Goal: Task Accomplishment & Management: Complete application form

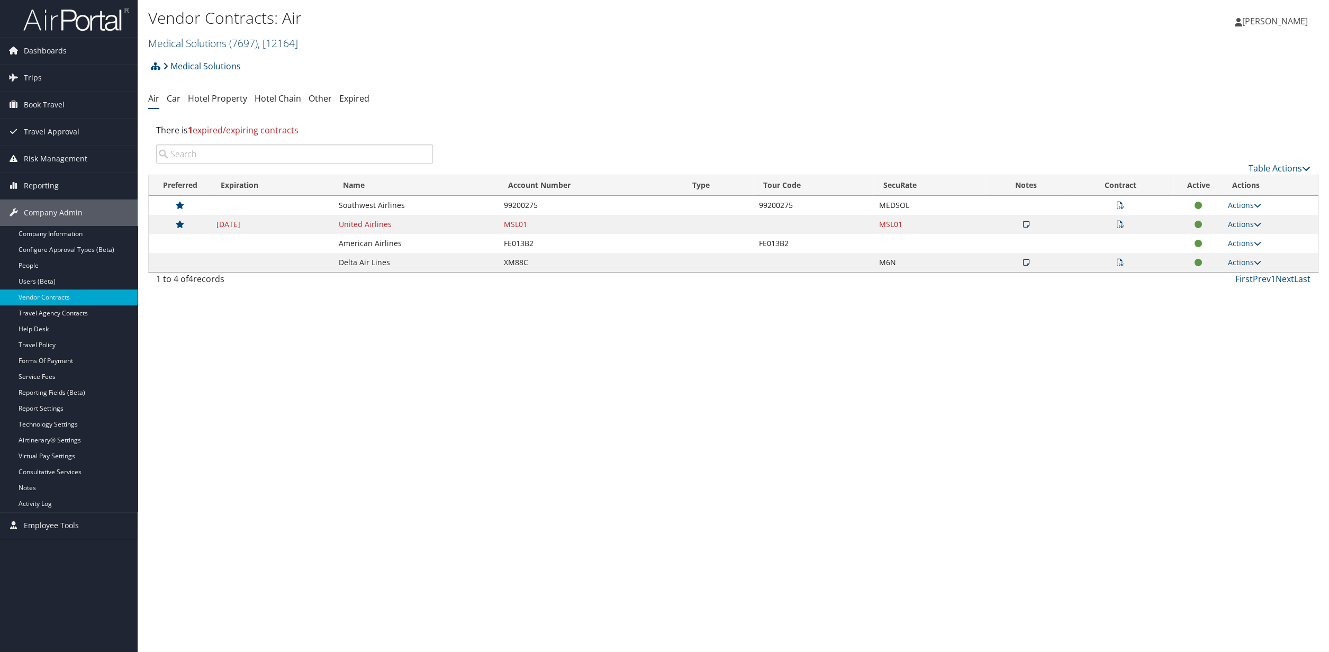
click at [283, 43] on span ", [ 12164 ]" at bounding box center [278, 43] width 40 height 14
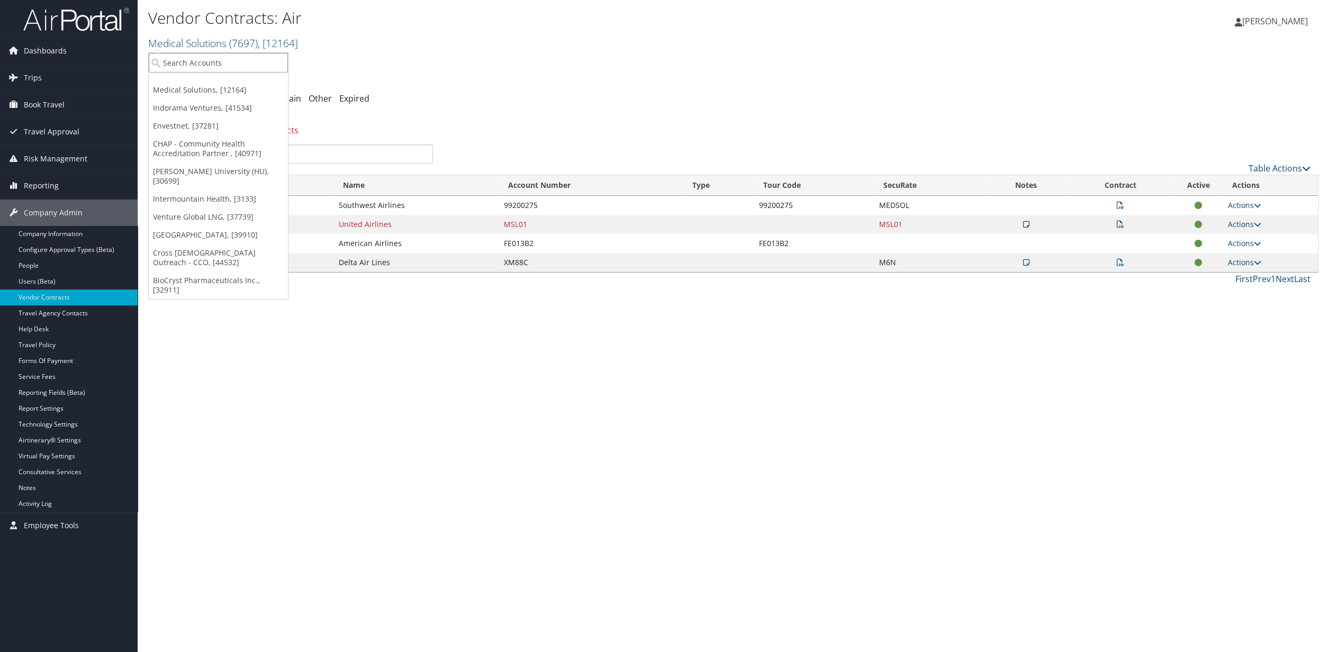
click at [203, 63] on input "search" at bounding box center [218, 63] width 139 height 20
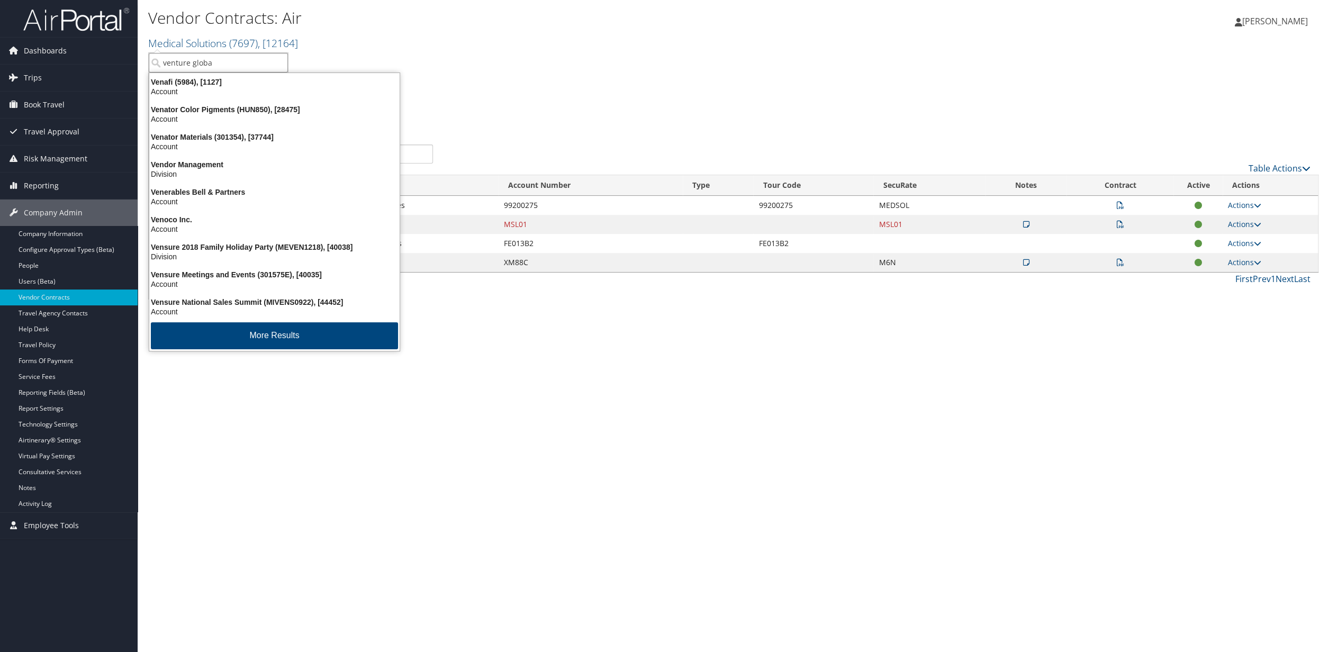
type input "venture global"
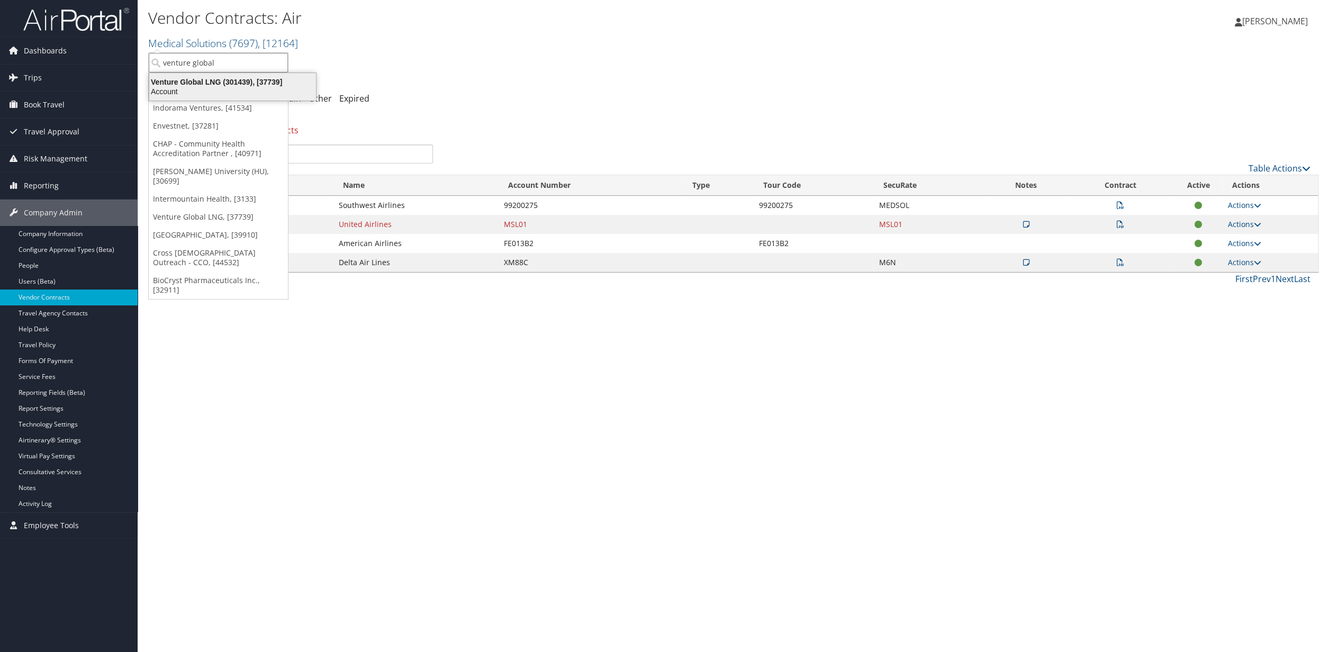
click at [192, 81] on div "Venture Global LNG (301439), [37739]" at bounding box center [232, 82] width 179 height 10
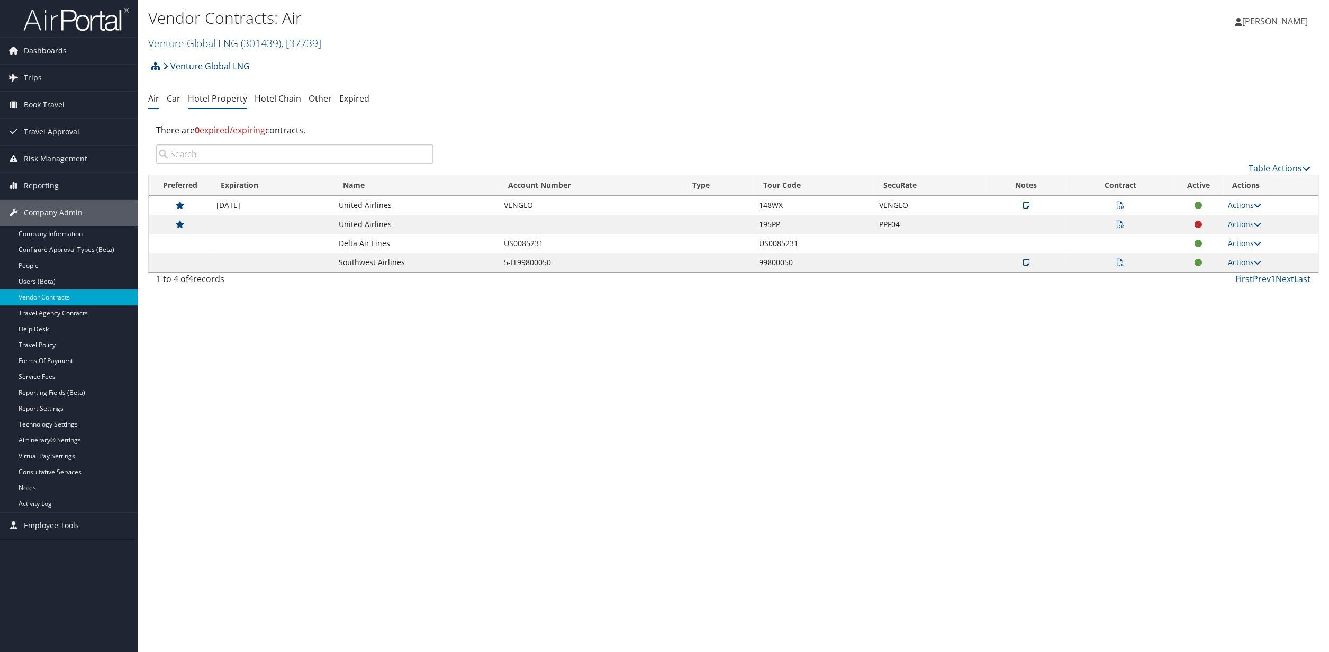
click at [219, 99] on link "Hotel Property" at bounding box center [217, 99] width 59 height 12
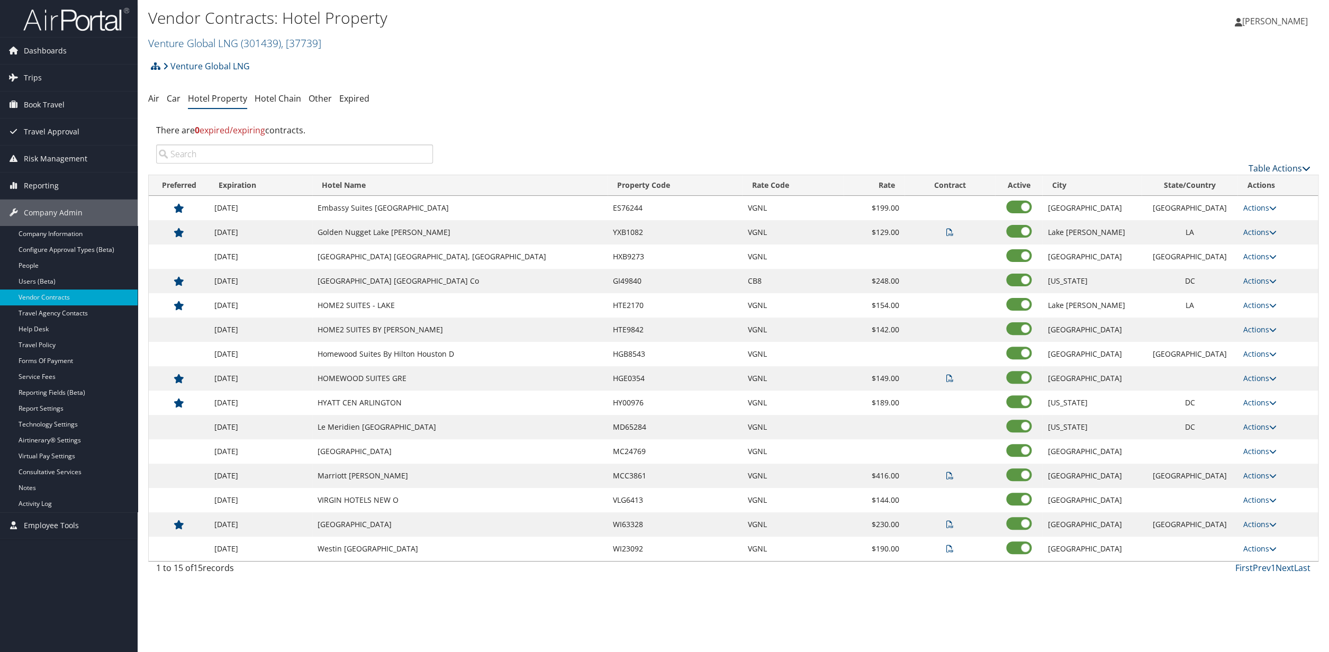
click at [1275, 168] on link "Table Actions" at bounding box center [1279, 168] width 62 height 12
click at [1216, 190] on link "Add New Contract" at bounding box center [1248, 185] width 139 height 18
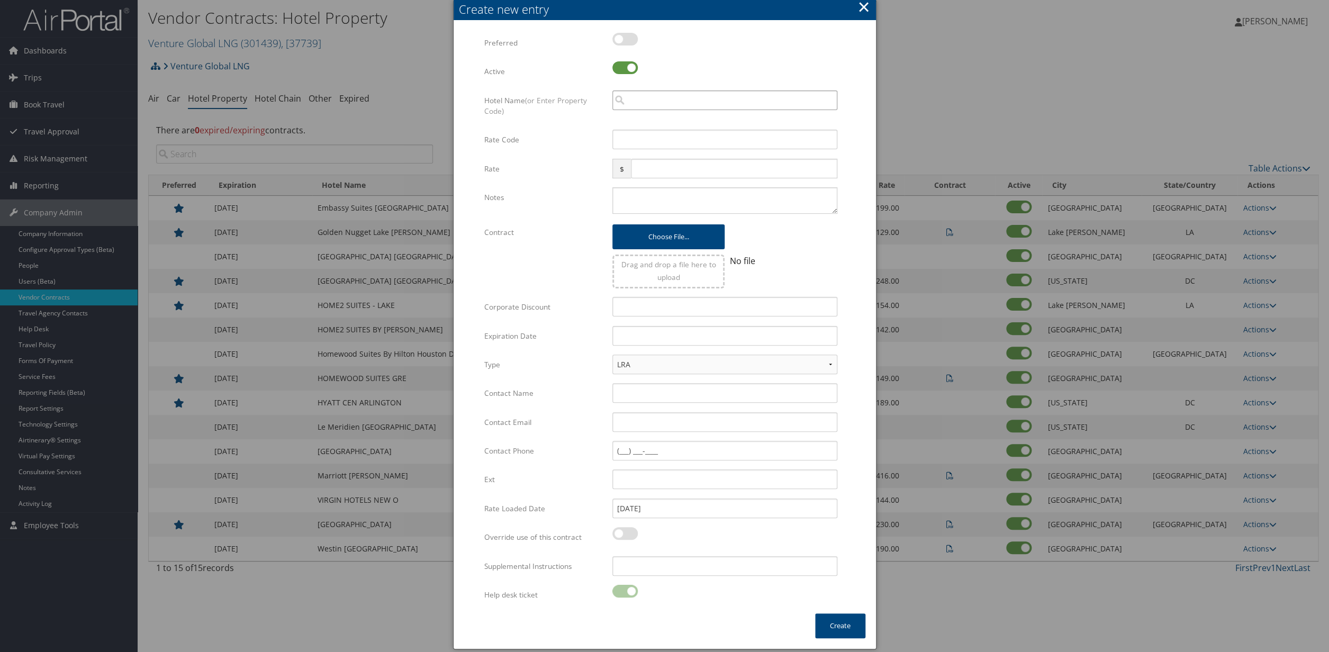
click at [640, 104] on input "search" at bounding box center [724, 100] width 225 height 20
paste input "HH 76680"
type input "HH 76680"
click at [641, 99] on input "HH 76680" at bounding box center [724, 100] width 225 height 20
paste input "HH 76680"
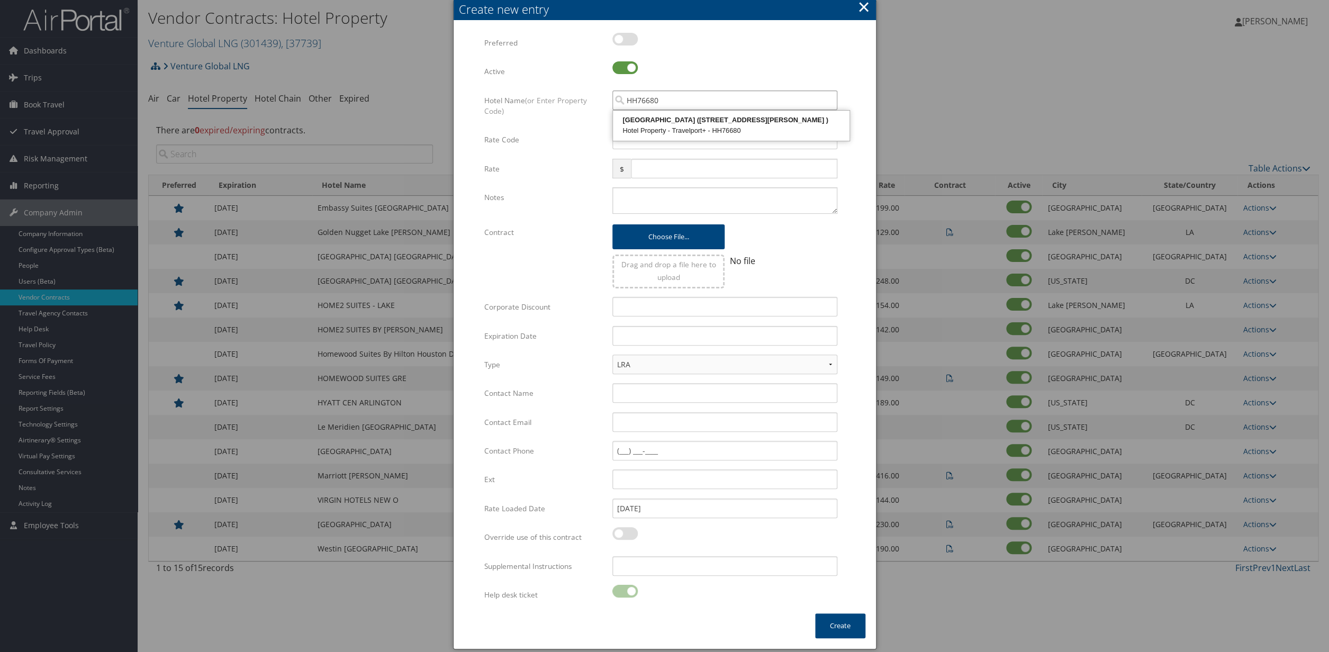
type input "HH76680"
click at [666, 102] on input "HH76680" at bounding box center [724, 100] width 225 height 20
type input "H"
